Goal: Transaction & Acquisition: Book appointment/travel/reservation

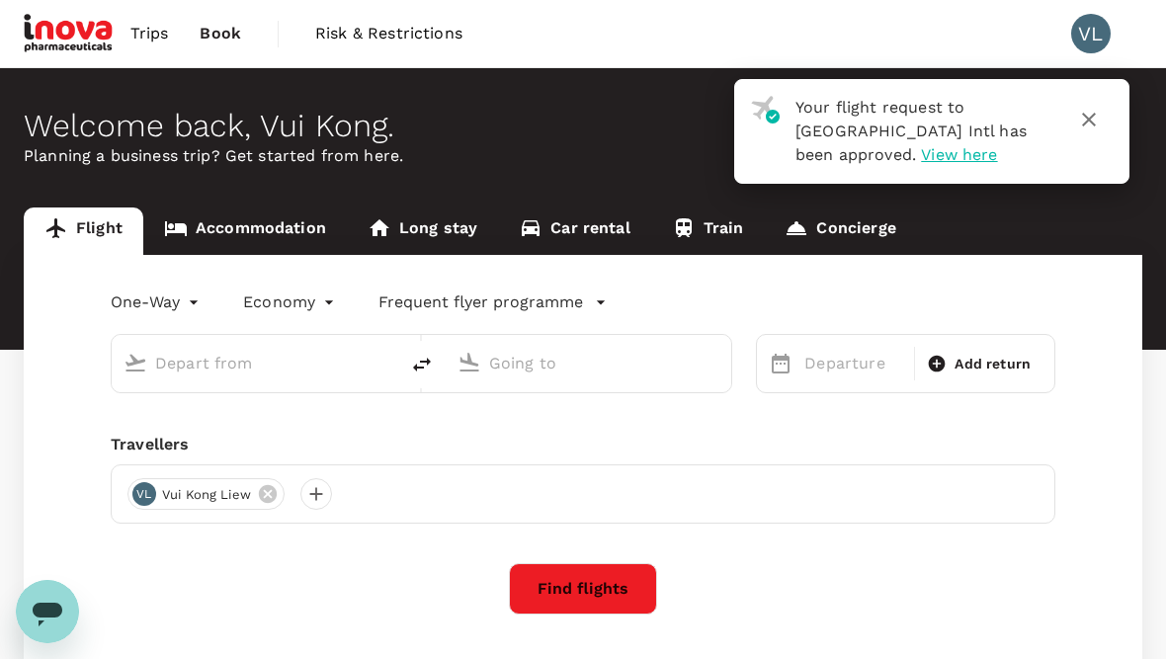
type input "roundtrip"
type input "Kota Kinabalu Intl (BKI)"
type input "Labuan (LBU)"
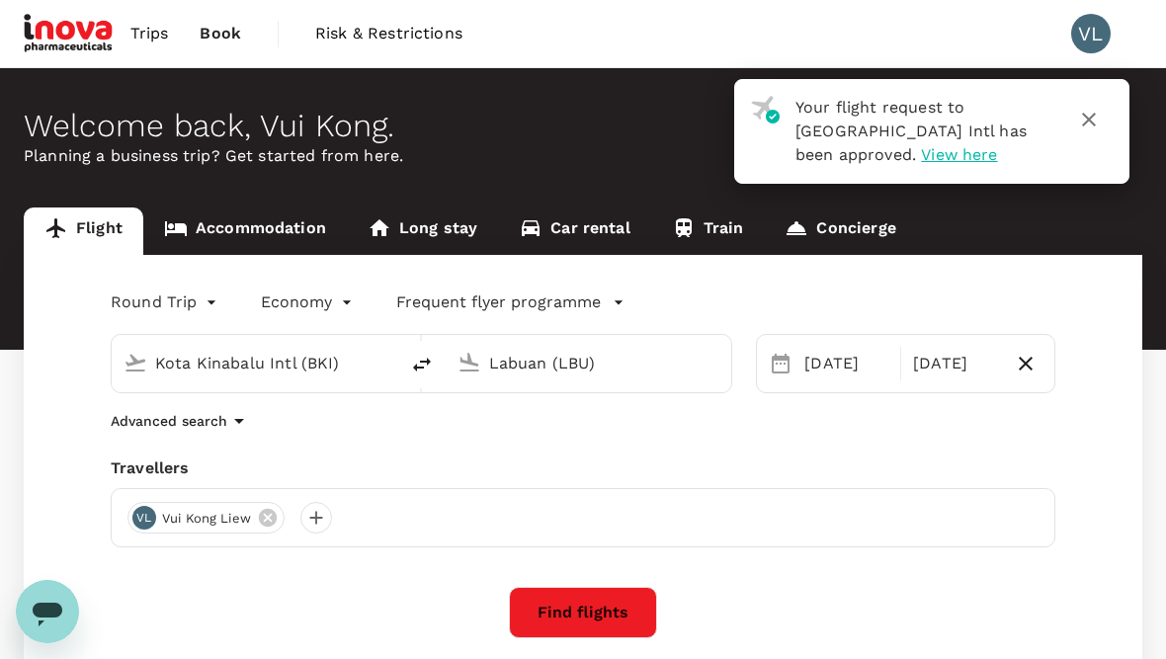
click at [243, 222] on link "Accommodation" at bounding box center [245, 231] width 204 height 47
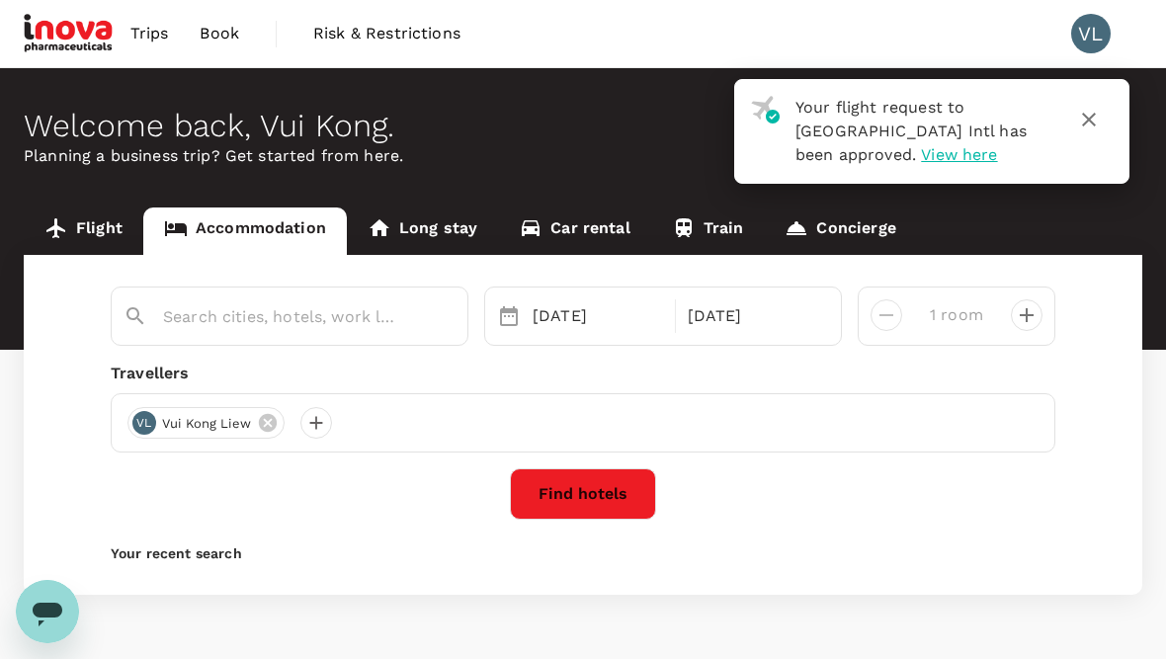
click at [73, 223] on link "Flight" at bounding box center [84, 231] width 120 height 47
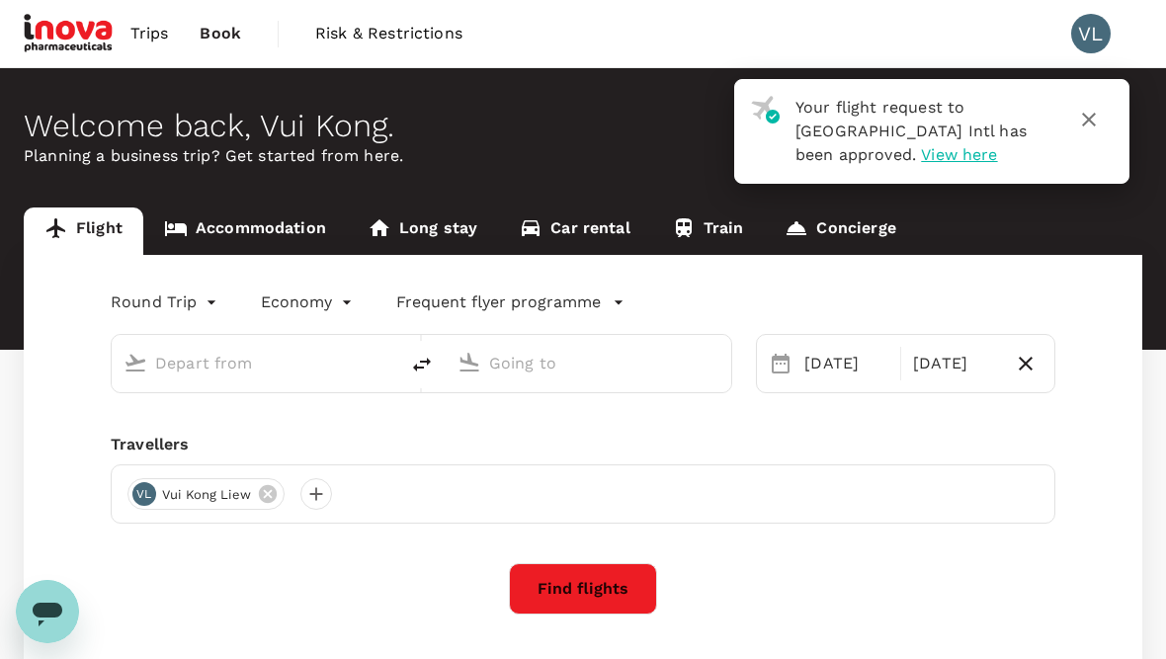
type input "Kota Kinabalu Intl (BKI)"
type input "Labuan (LBU)"
type input "Kota Kinabalu Intl (BKI)"
type input "Labuan (LBU)"
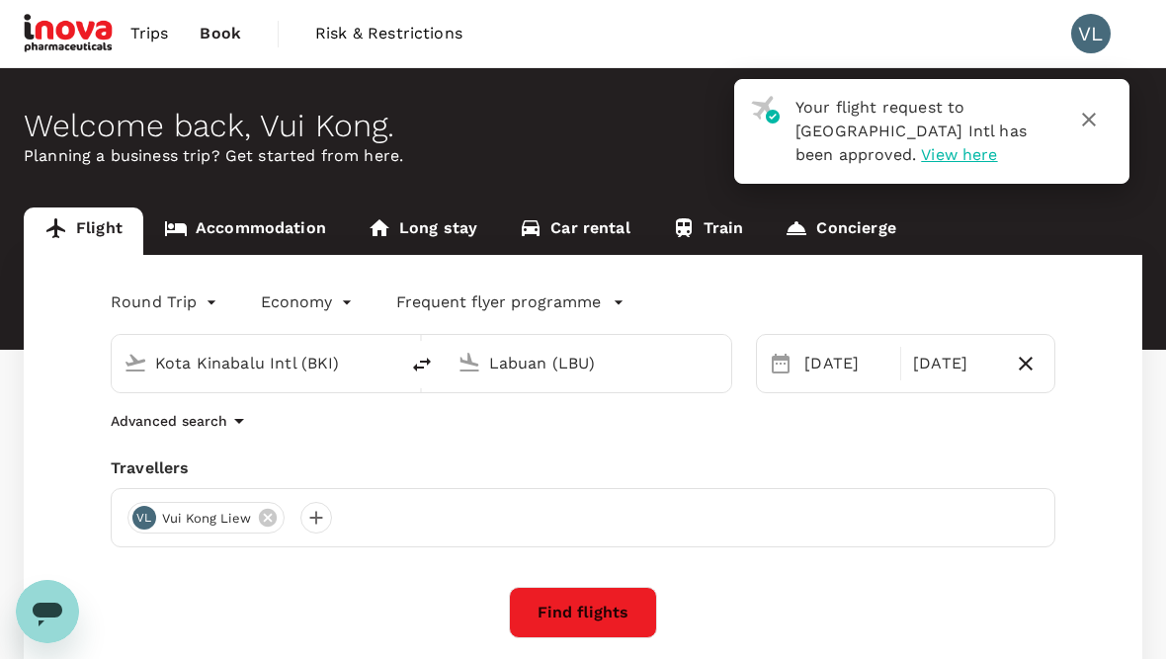
click at [921, 154] on span "View here" at bounding box center [959, 154] width 76 height 19
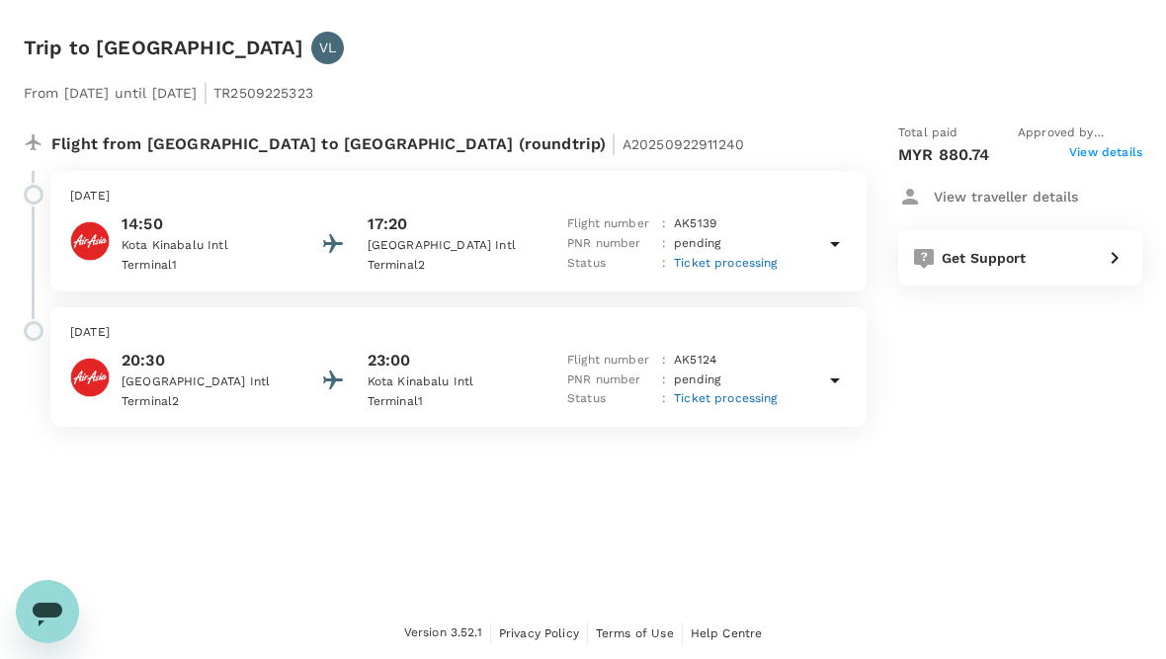
click at [840, 246] on icon at bounding box center [835, 244] width 24 height 24
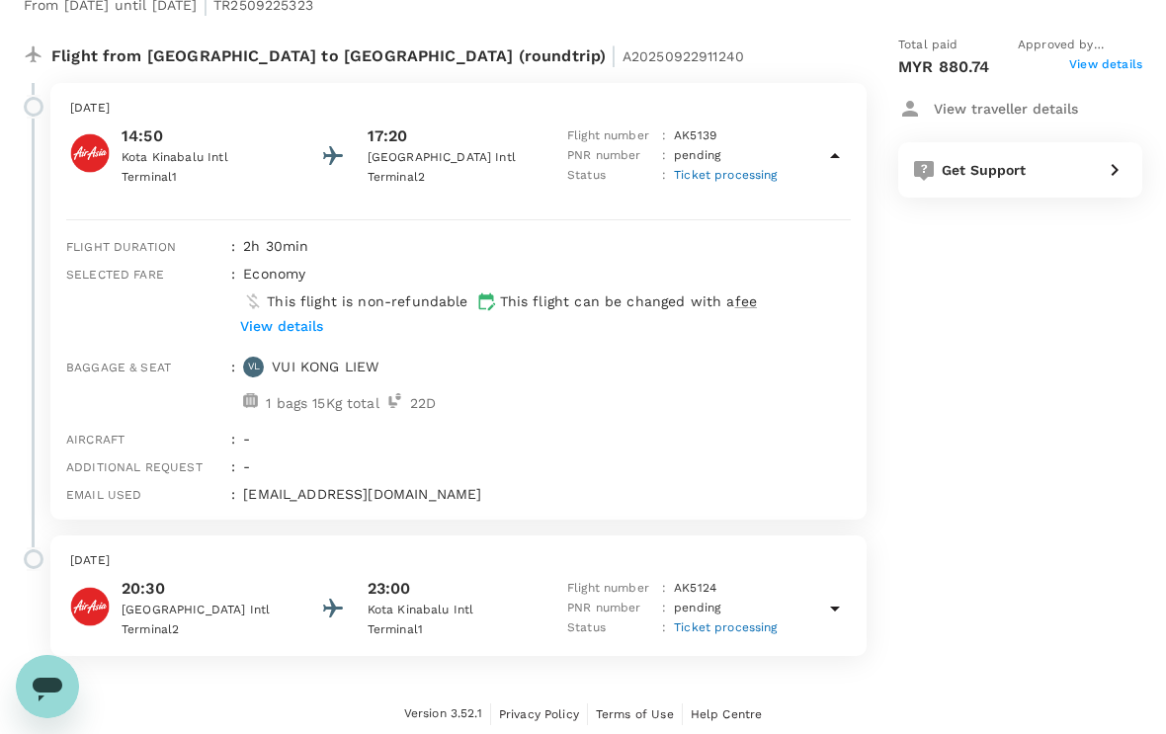
scroll to position [87, 0]
click at [823, 604] on icon at bounding box center [835, 610] width 24 height 24
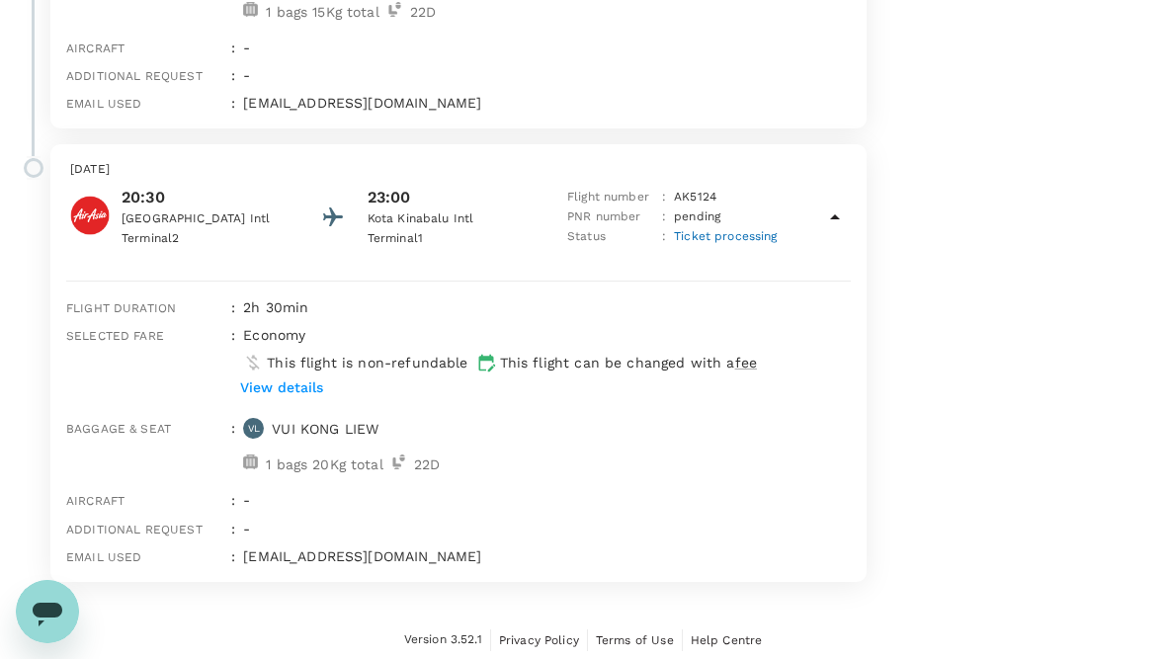
scroll to position [478, 0]
